Goal: Communication & Community: Answer question/provide support

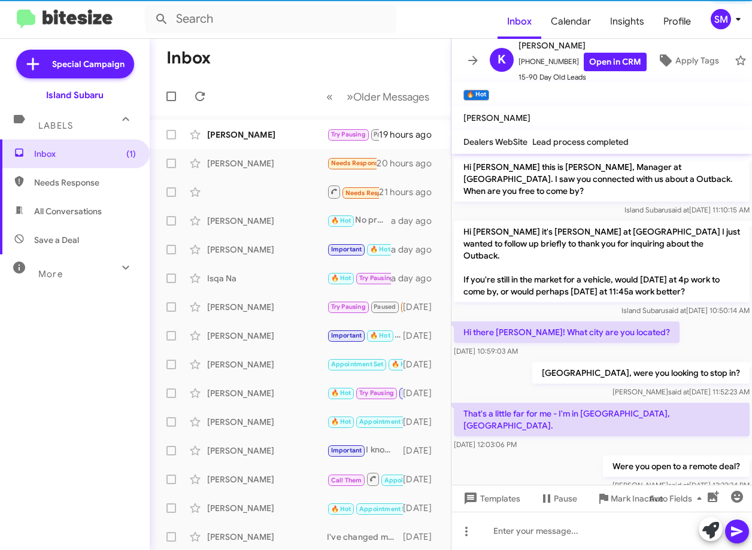
scroll to position [699, 0]
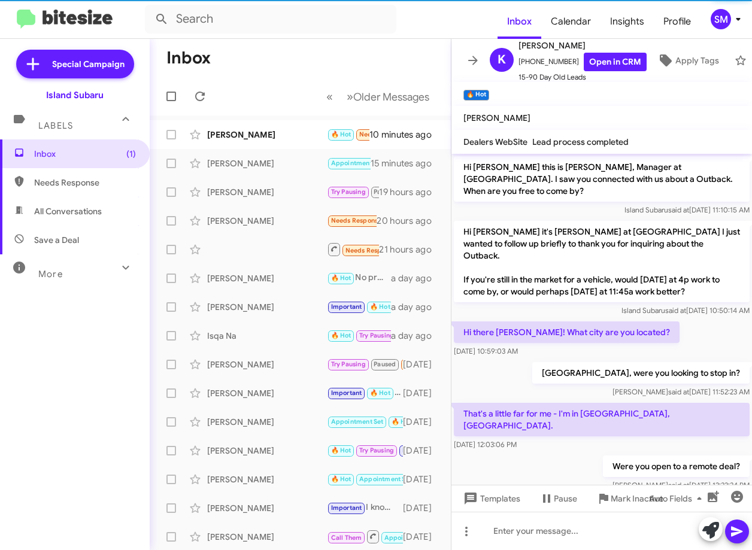
scroll to position [699, 0]
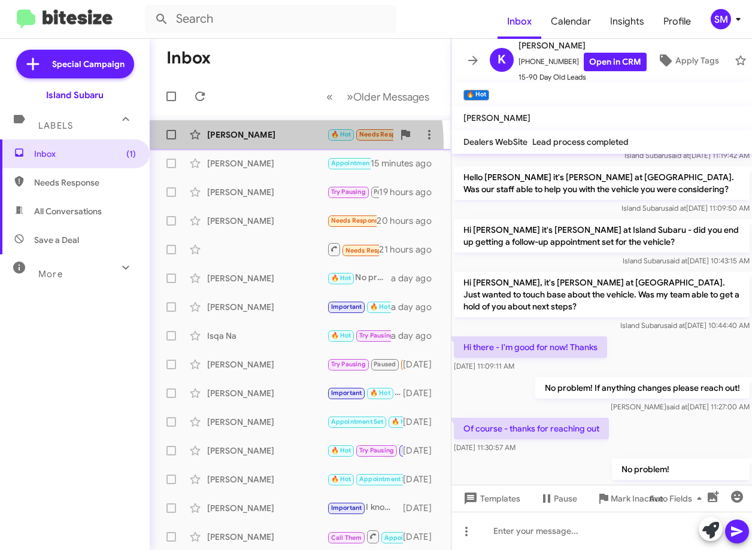
click at [272, 144] on div "Rebecca Rodriguez 🔥 Hot Needs Response I'll be in Long Island. I will have time…" at bounding box center [300, 135] width 282 height 24
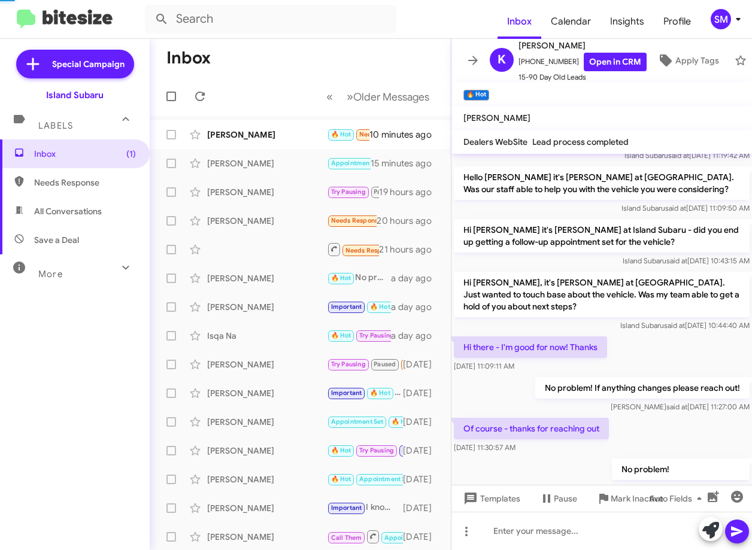
scroll to position [75, 0]
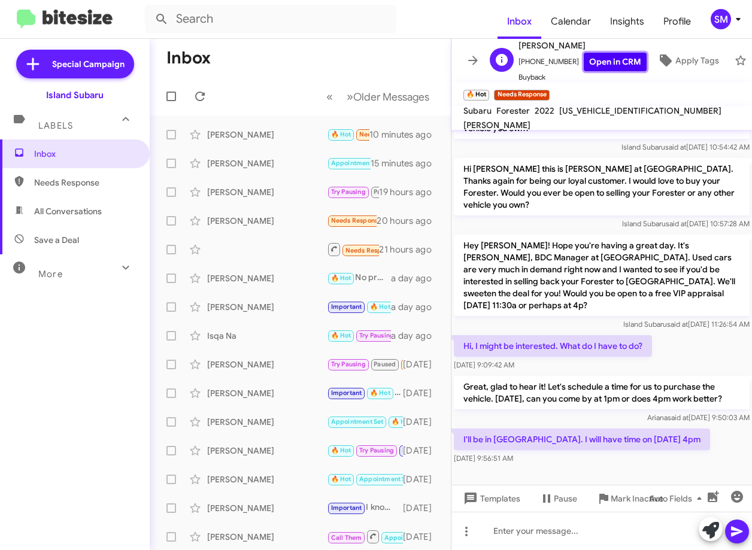
click at [607, 54] on link "Open in CRM" at bounding box center [615, 62] width 63 height 19
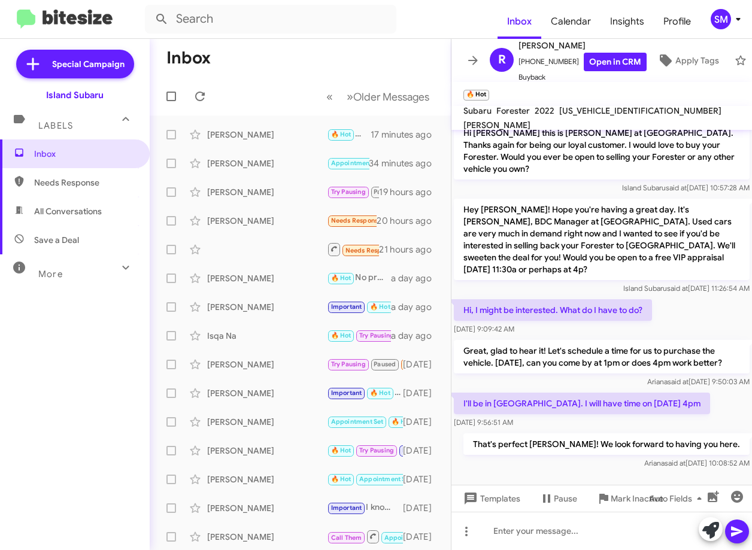
scroll to position [119, 0]
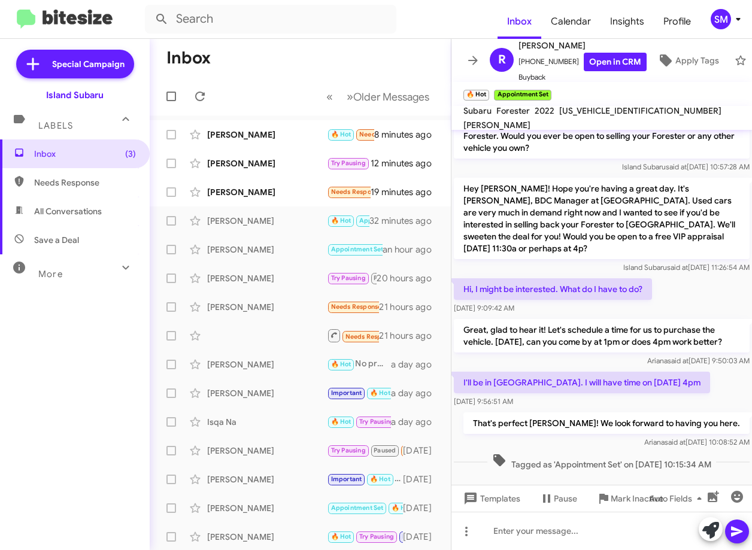
scroll to position [144, 0]
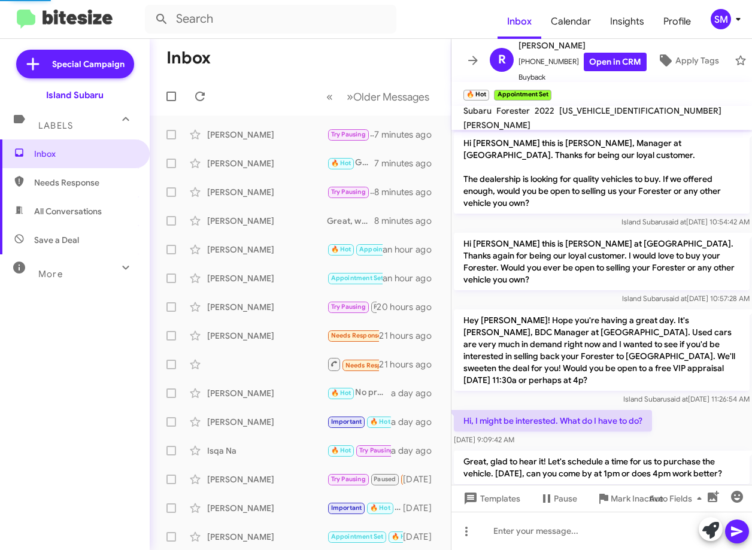
scroll to position [120, 0]
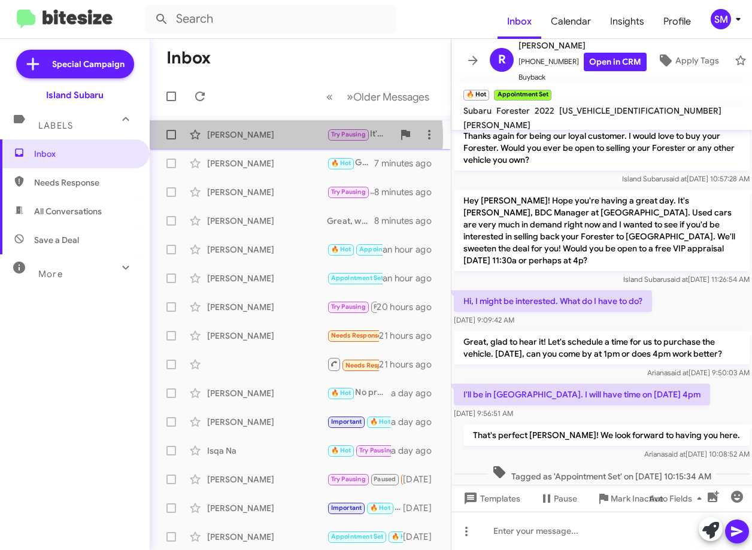
click at [287, 137] on div "Karen Hegdal" at bounding box center [267, 135] width 120 height 12
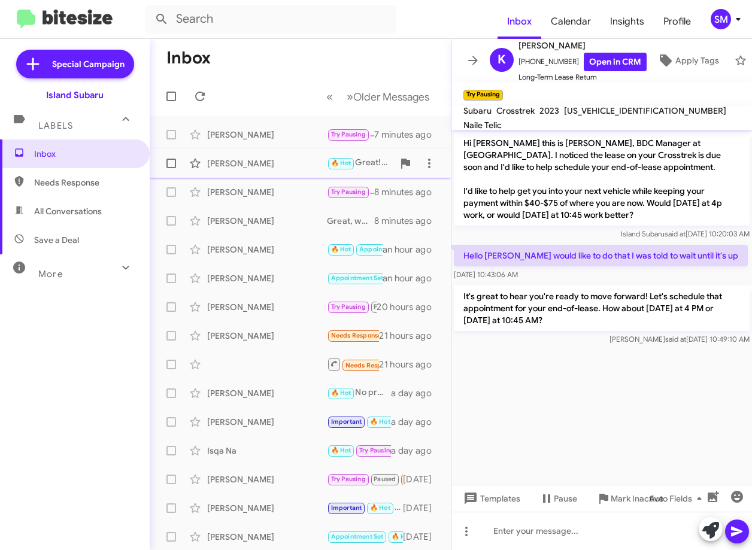
click at [247, 154] on div "Thomas Mottola 🔥 Hot Great! When can you come in to go over your options? 7 min…" at bounding box center [300, 163] width 282 height 24
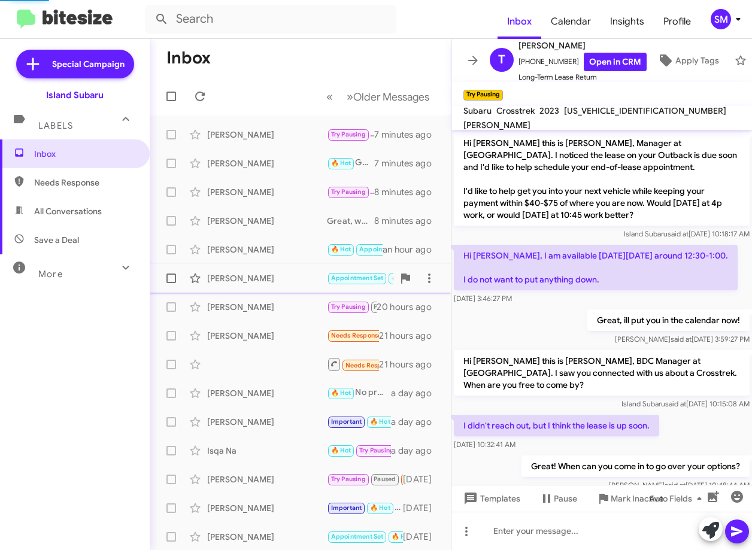
scroll to position [27, 0]
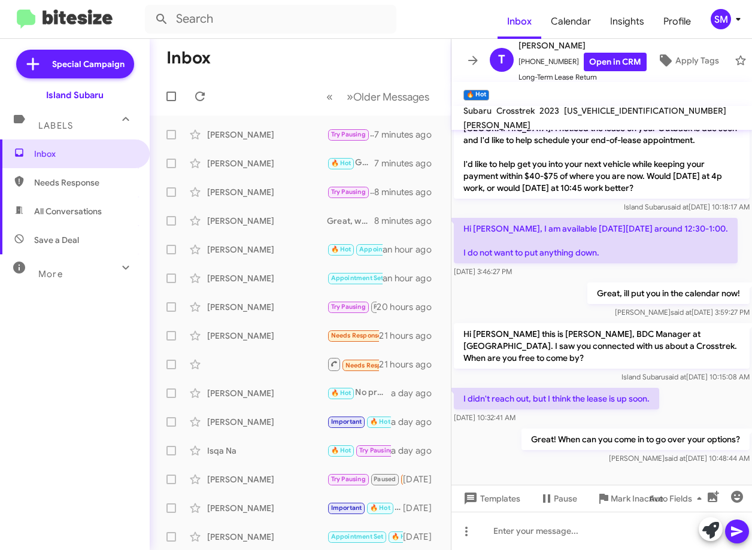
click at [284, 68] on mat-toolbar-row "Inbox" at bounding box center [300, 58] width 301 height 38
click at [263, 138] on div "Karen Hegdal" at bounding box center [267, 135] width 120 height 12
